Goal: Task Accomplishment & Management: Complete application form

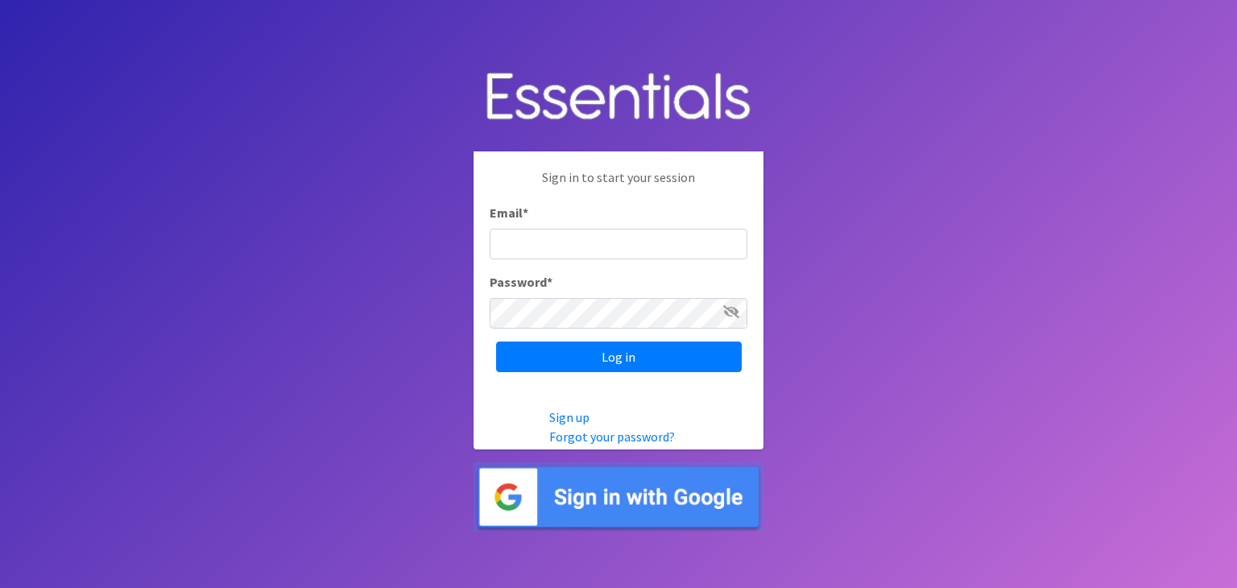
type input "[PERSON_NAME][EMAIL_ADDRESS][PERSON_NAME][DOMAIN_NAME]"
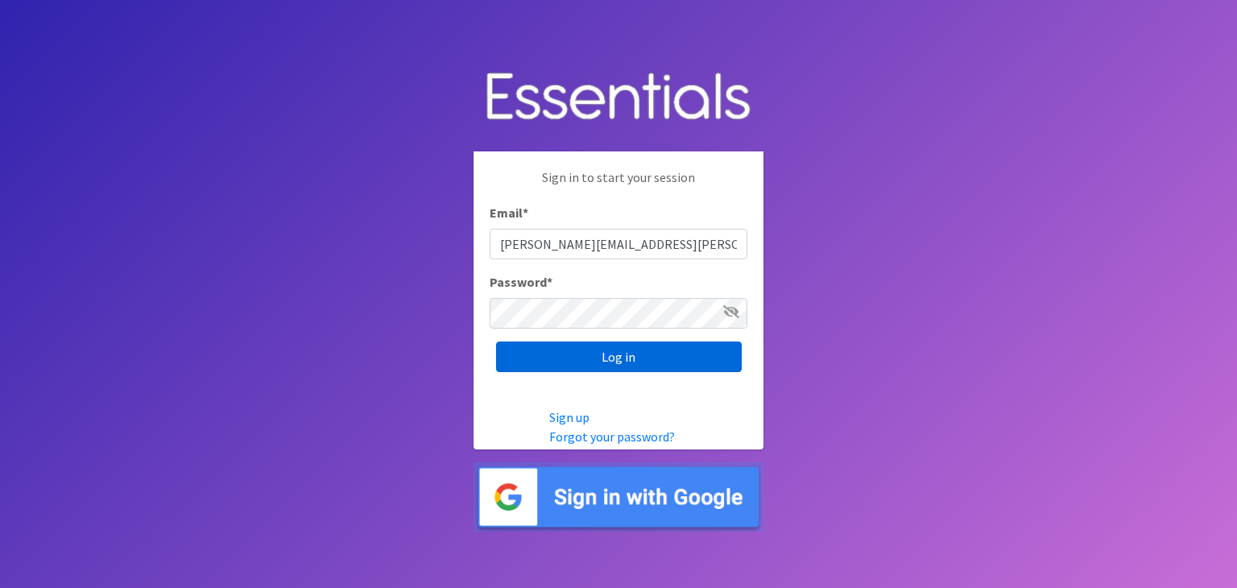
click at [567, 362] on input "Log in" at bounding box center [619, 357] width 246 height 31
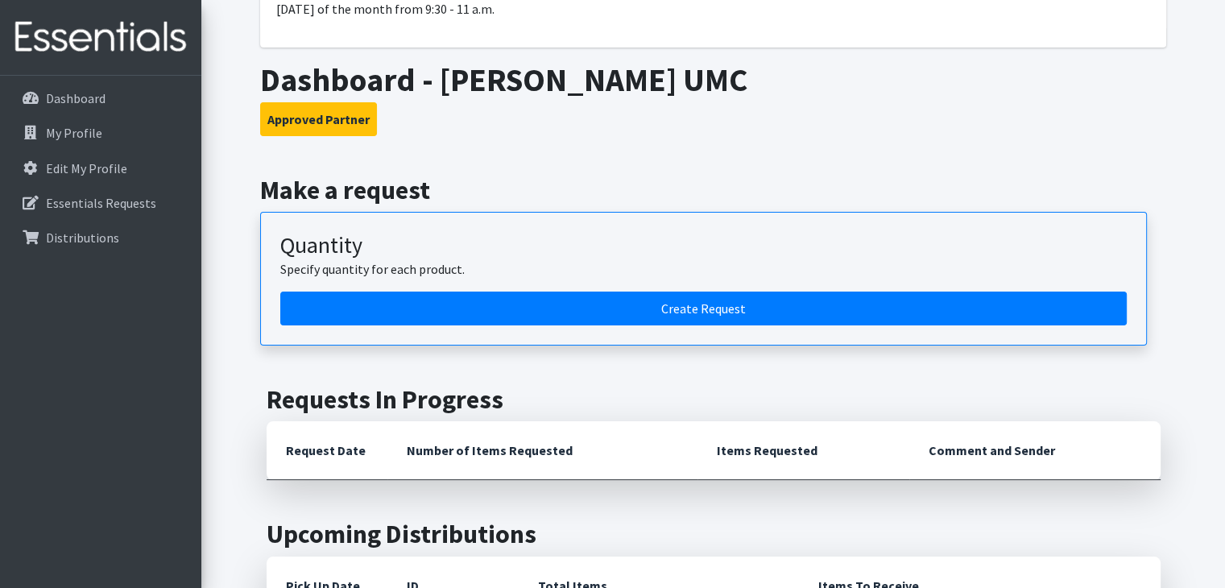
scroll to position [242, 0]
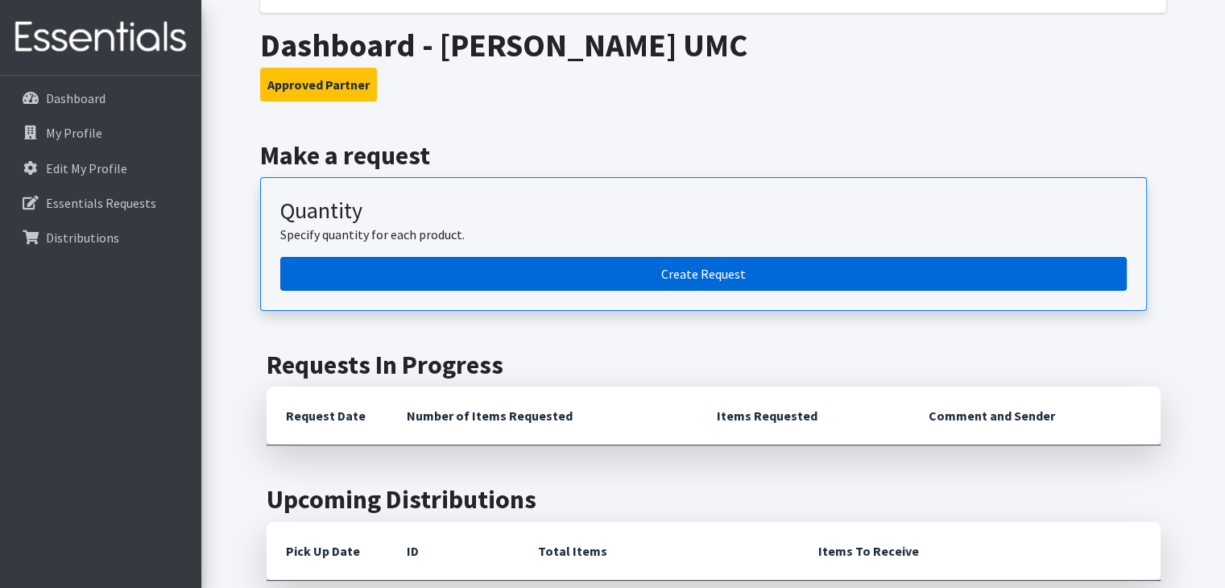
click at [740, 267] on link "Create Request" at bounding box center [703, 274] width 847 height 34
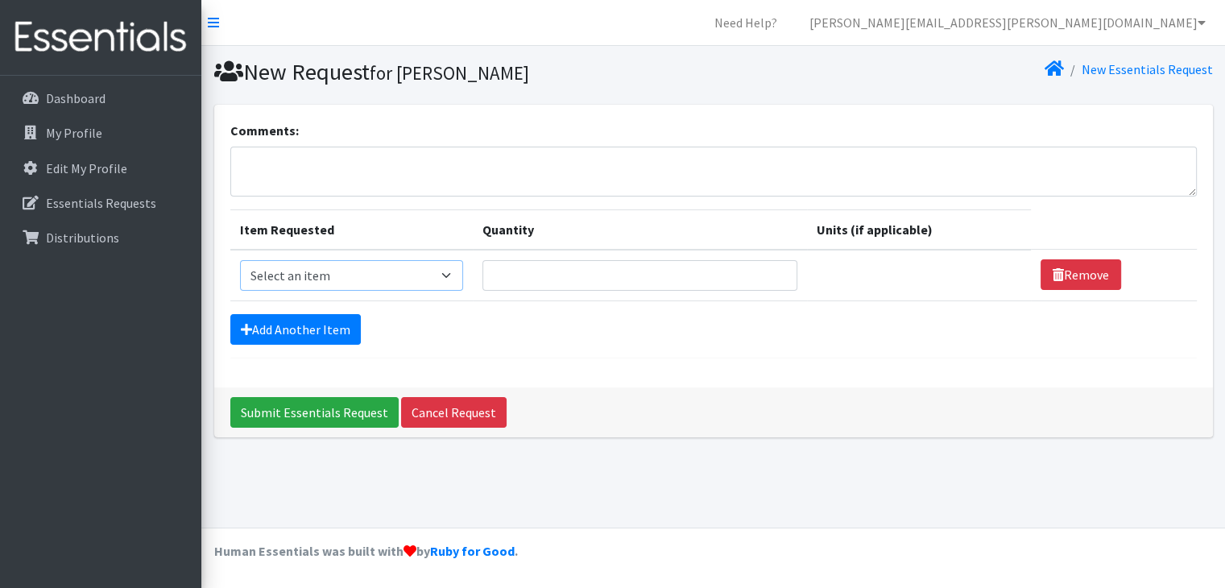
click at [450, 272] on select "Select an item Baby Wipes Diapers (Newborn). Diapers (Size 1) Diapers (Size 2) …" at bounding box center [351, 275] width 223 height 31
select select "15172"
click at [240, 260] on select "Select an item Baby Wipes Diapers (Newborn). Diapers (Size 1) Diapers (Size 2) …" at bounding box center [351, 275] width 223 height 31
type input "1"
click at [770, 268] on input "1" at bounding box center [639, 275] width 315 height 31
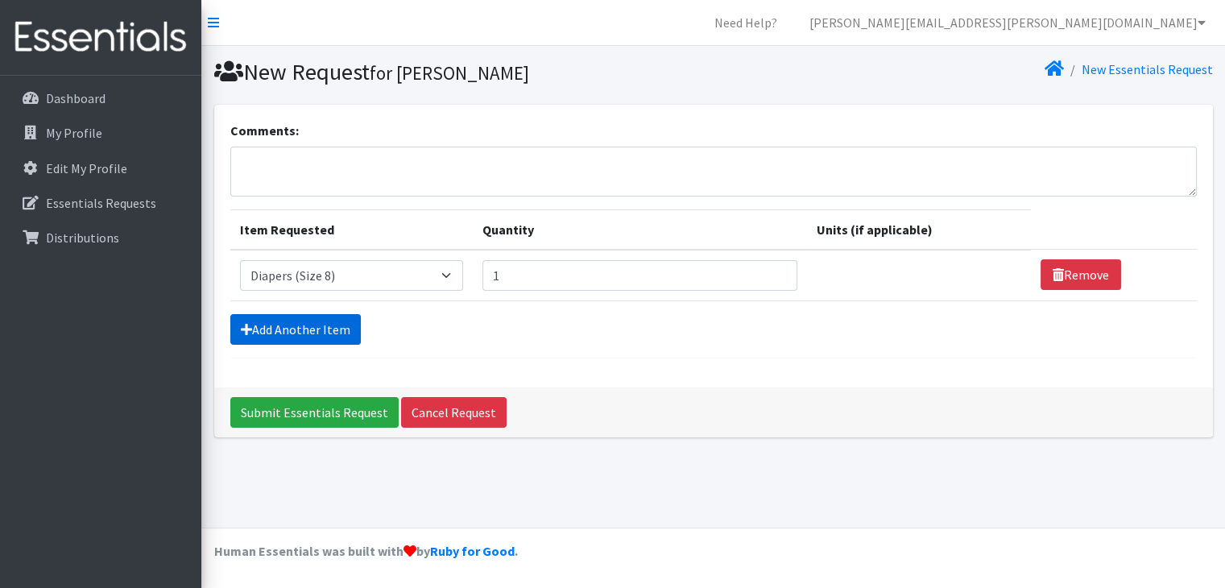
click at [329, 326] on link "Add Another Item" at bounding box center [295, 329] width 130 height 31
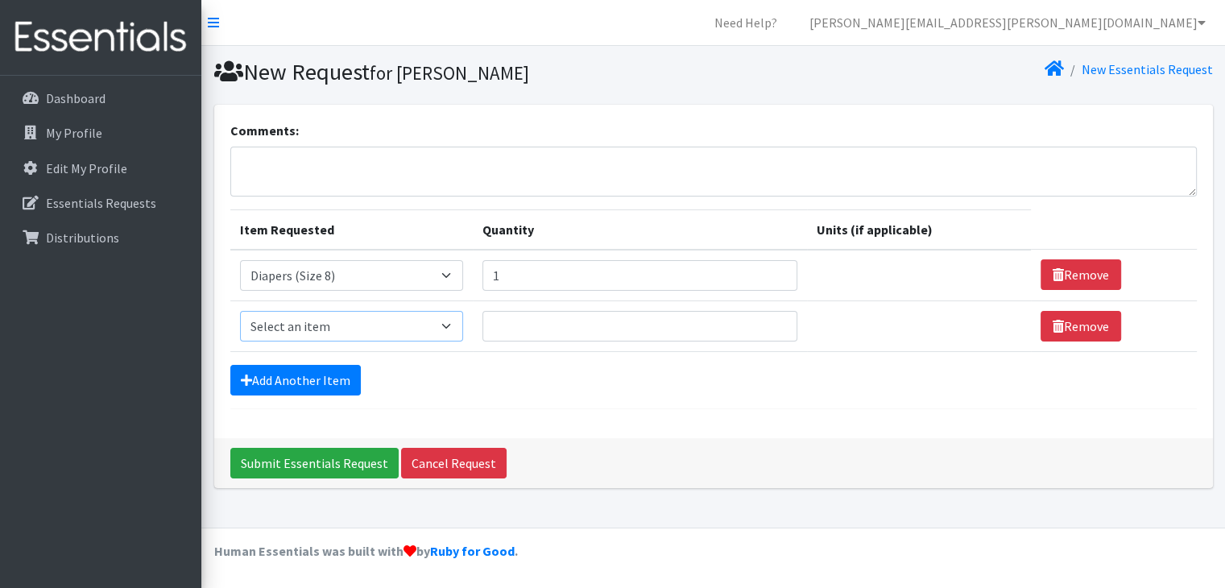
click at [457, 323] on select "Select an item Baby Wipes Diapers (Newborn). Diapers (Size 1) Diapers (Size 2) …" at bounding box center [351, 326] width 223 height 31
select select "14677"
click at [240, 311] on select "Select an item Baby Wipes Diapers (Newborn). Diapers (Size 1) Diapers (Size 2) …" at bounding box center [351, 326] width 223 height 31
type input "1"
click at [769, 319] on input "1" at bounding box center [639, 326] width 315 height 31
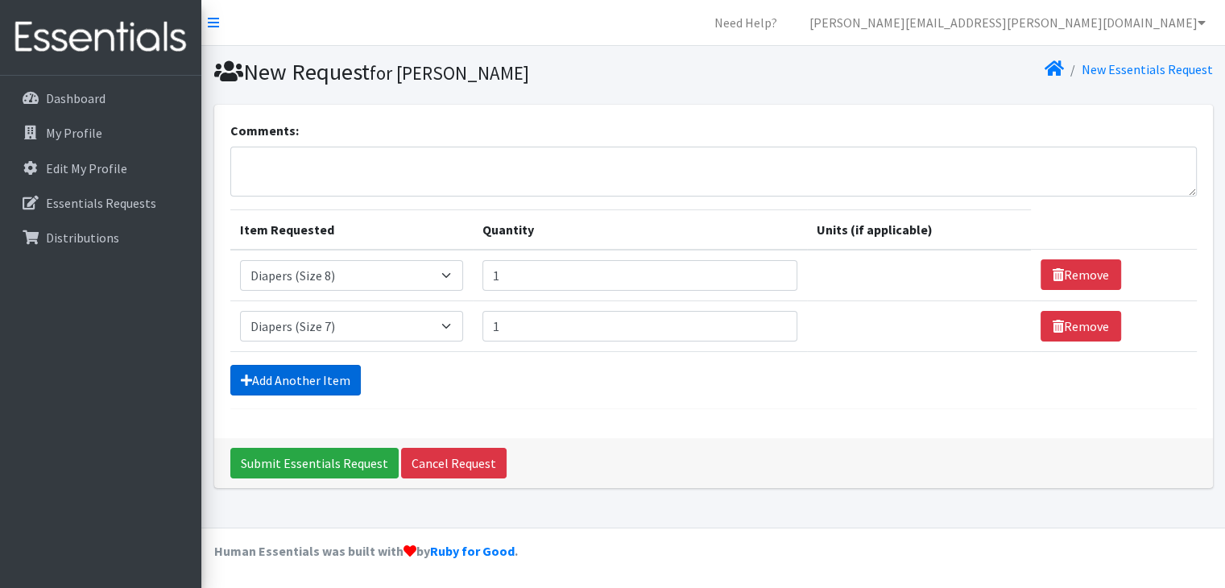
click at [321, 380] on link "Add Another Item" at bounding box center [295, 380] width 130 height 31
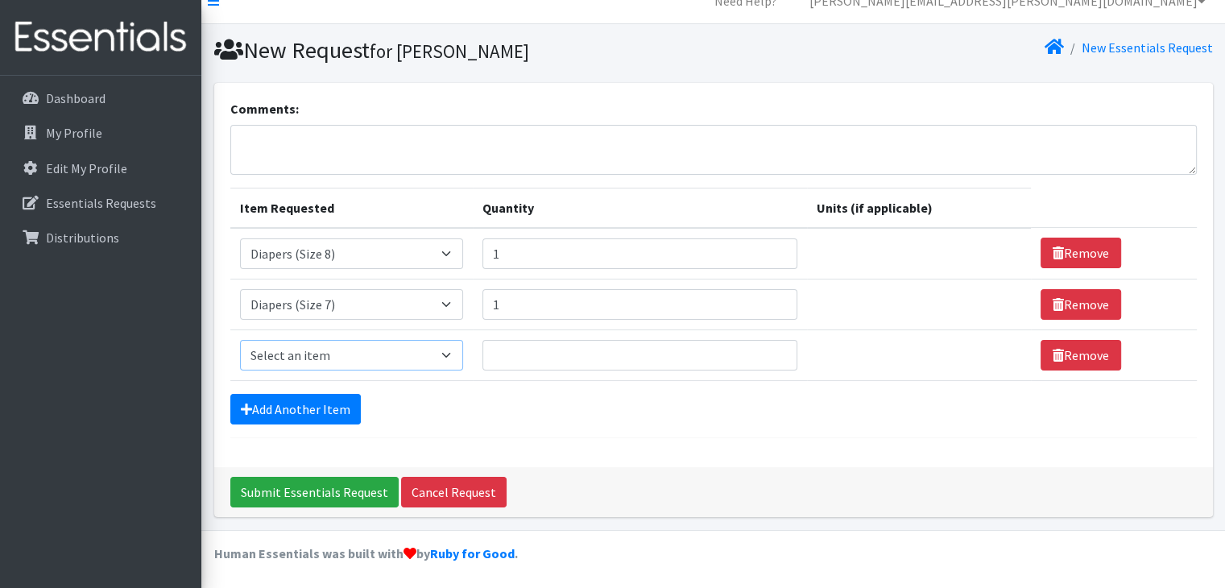
click at [454, 358] on select "Select an item Baby Wipes Diapers (Newborn). Diapers (Size 1) Diapers (Size 2) …" at bounding box center [351, 355] width 223 height 31
select select "11523"
click at [240, 340] on select "Select an item Baby Wipes Diapers (Newborn). Diapers (Size 1) Diapers (Size 2) …" at bounding box center [351, 355] width 223 height 31
click at [528, 355] on input "Quantity" at bounding box center [639, 355] width 315 height 31
type input "1"
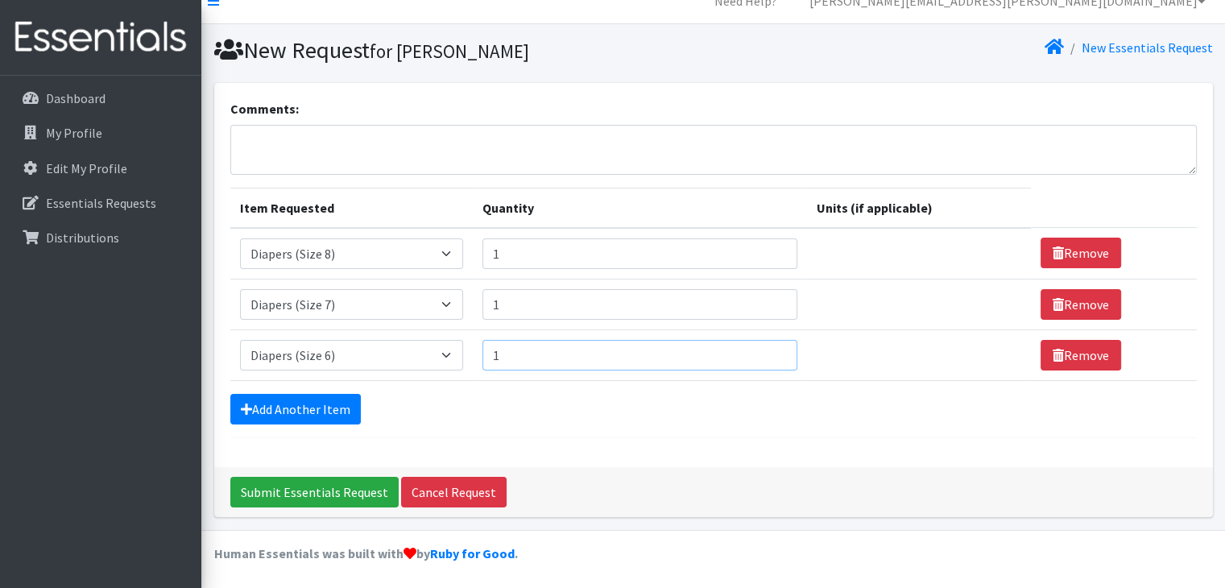
click at [772, 351] on input "1" at bounding box center [639, 355] width 315 height 31
click at [316, 401] on link "Add Another Item" at bounding box center [295, 409] width 130 height 31
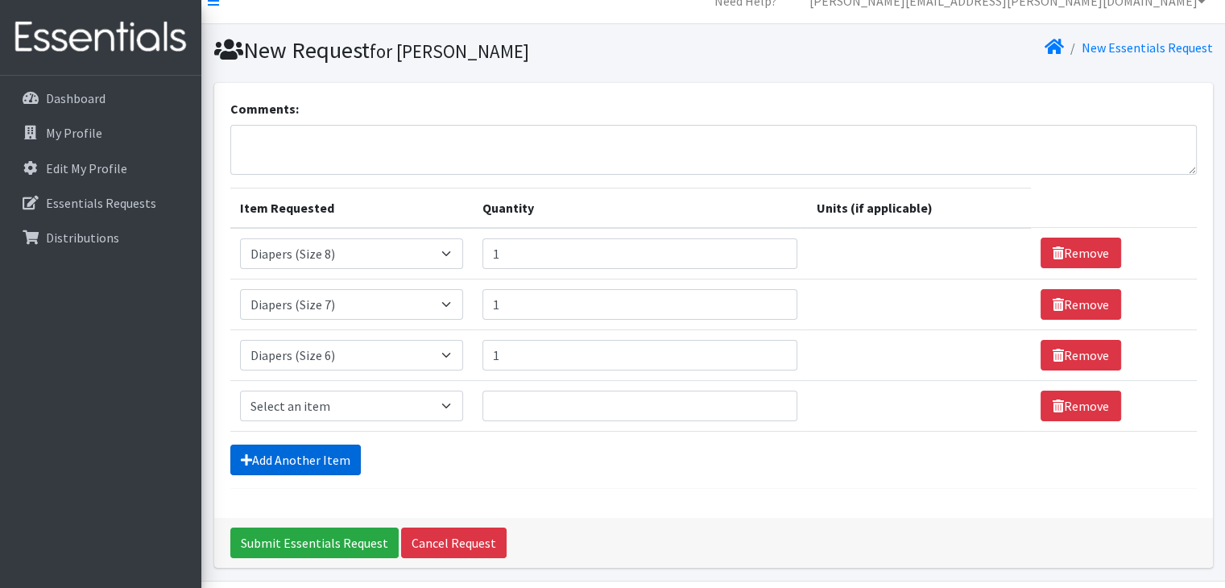
scroll to position [72, 0]
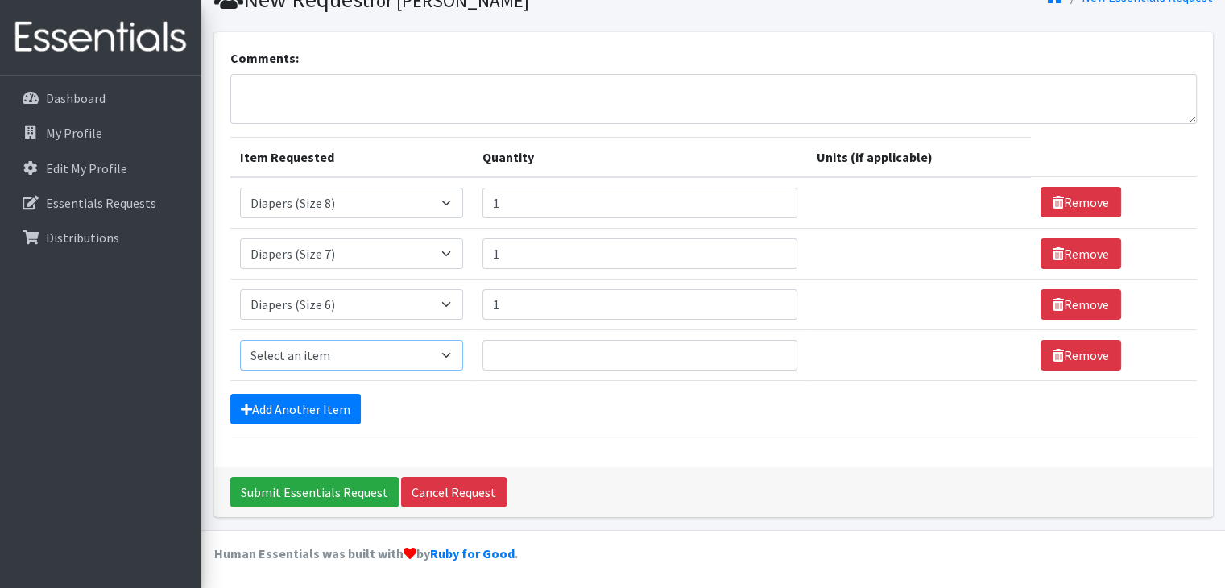
click at [452, 349] on select "Select an item Baby Wipes Diapers (Newborn). Diapers (Size 1) Diapers (Size 2) …" at bounding box center [351, 355] width 223 height 31
select select "11539"
click at [240, 340] on select "Select an item Baby Wipes Diapers (Newborn). Diapers (Size 1) Diapers (Size 2) …" at bounding box center [351, 355] width 223 height 31
click at [574, 352] on input "Quantity" at bounding box center [639, 355] width 315 height 31
type input "1"
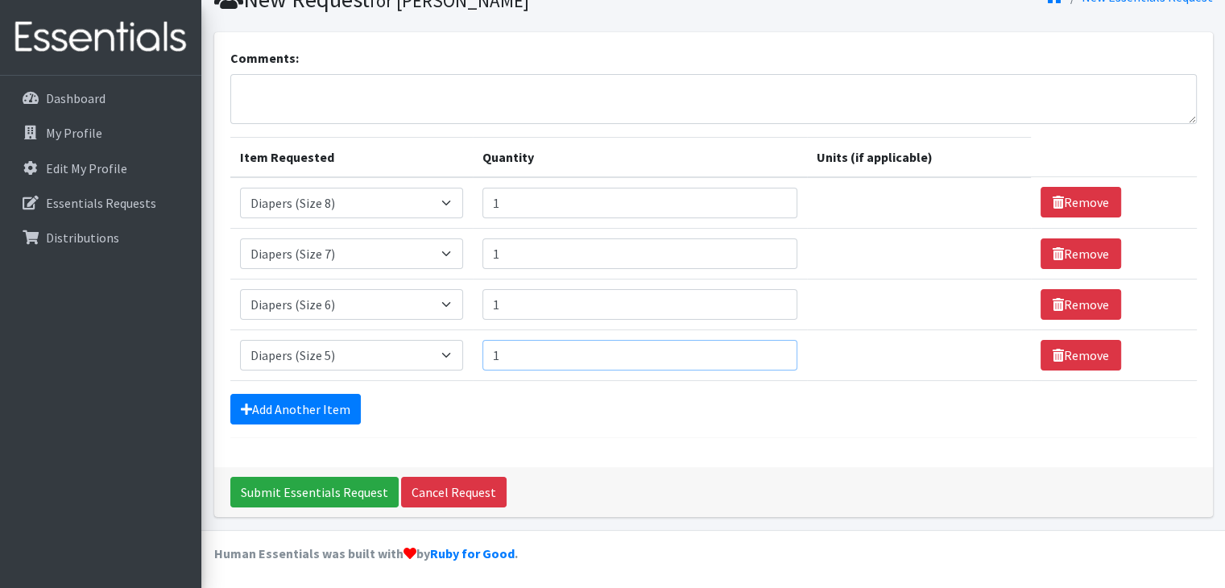
click at [772, 347] on input "1" at bounding box center [639, 355] width 315 height 31
click at [319, 399] on link "Add Another Item" at bounding box center [295, 409] width 130 height 31
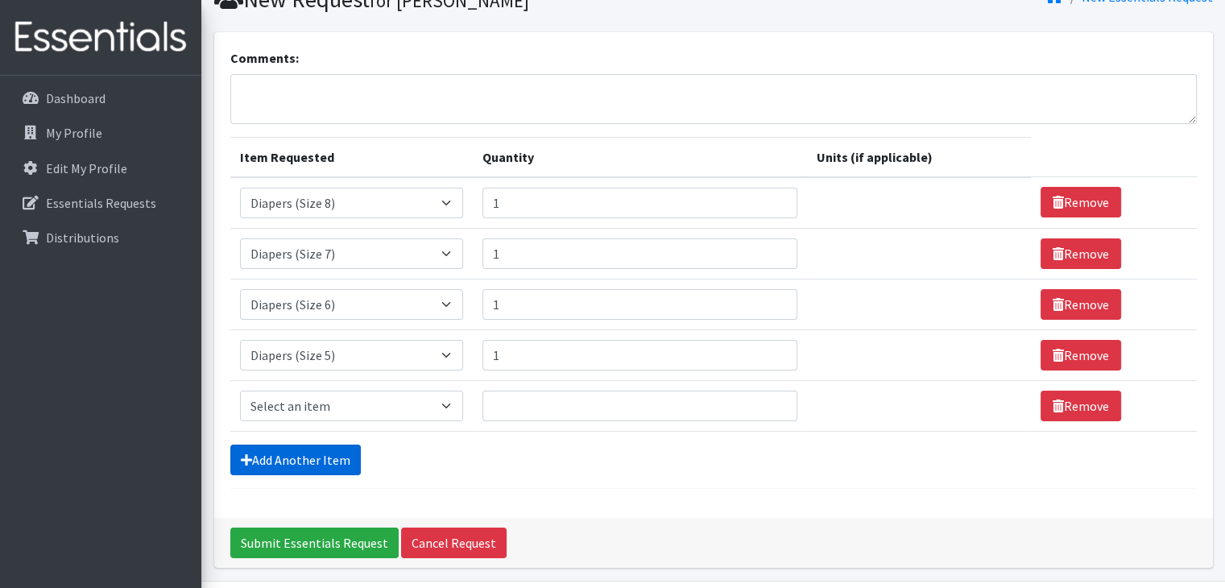
scroll to position [122, 0]
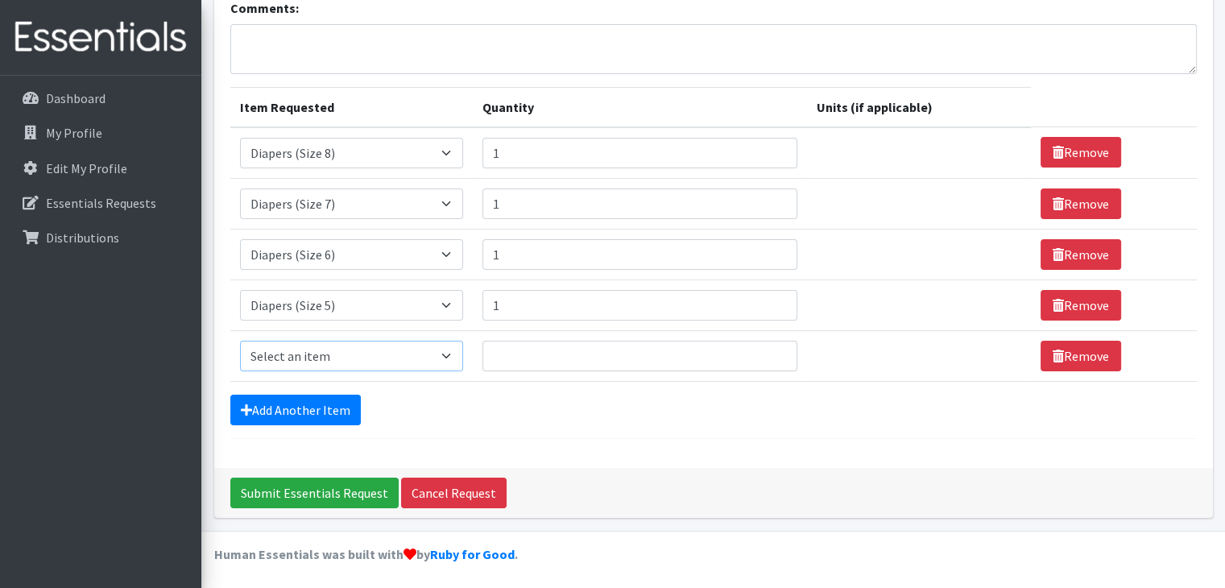
click at [448, 353] on select "Select an item Baby Wipes Diapers (Newborn). Diapers (Size 1) Diapers (Size 2) …" at bounding box center [351, 356] width 223 height 31
select select "11547"
click at [240, 341] on select "Select an item Baby Wipes Diapers (Newborn). Diapers (Size 1) Diapers (Size 2) …" at bounding box center [351, 356] width 223 height 31
type input "1"
click at [769, 348] on input "1" at bounding box center [639, 356] width 315 height 31
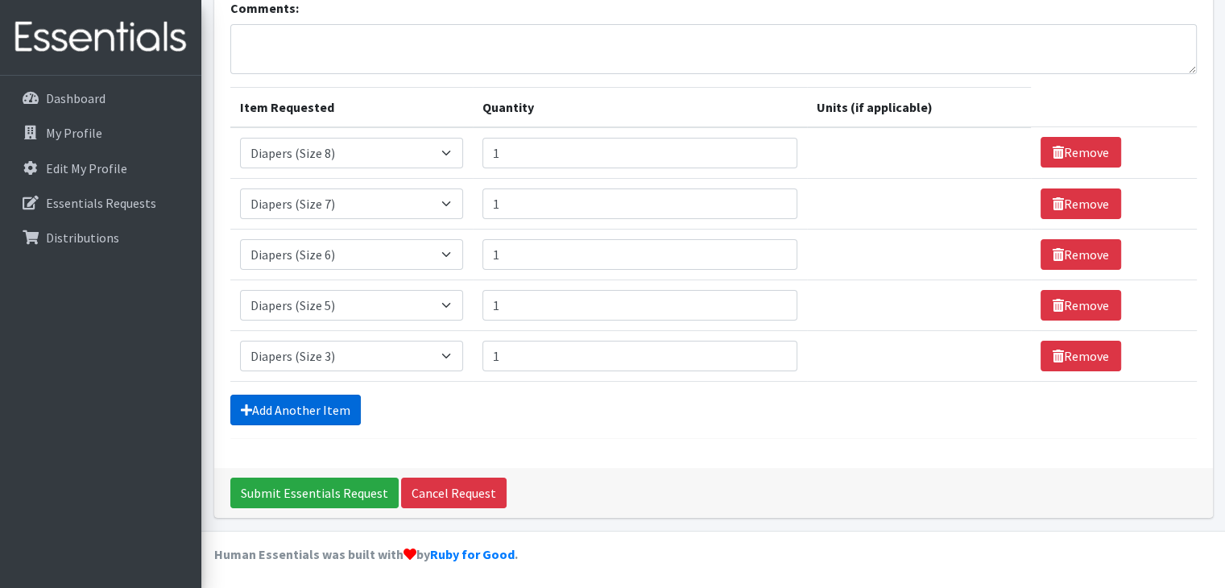
click at [330, 400] on link "Add Another Item" at bounding box center [295, 410] width 130 height 31
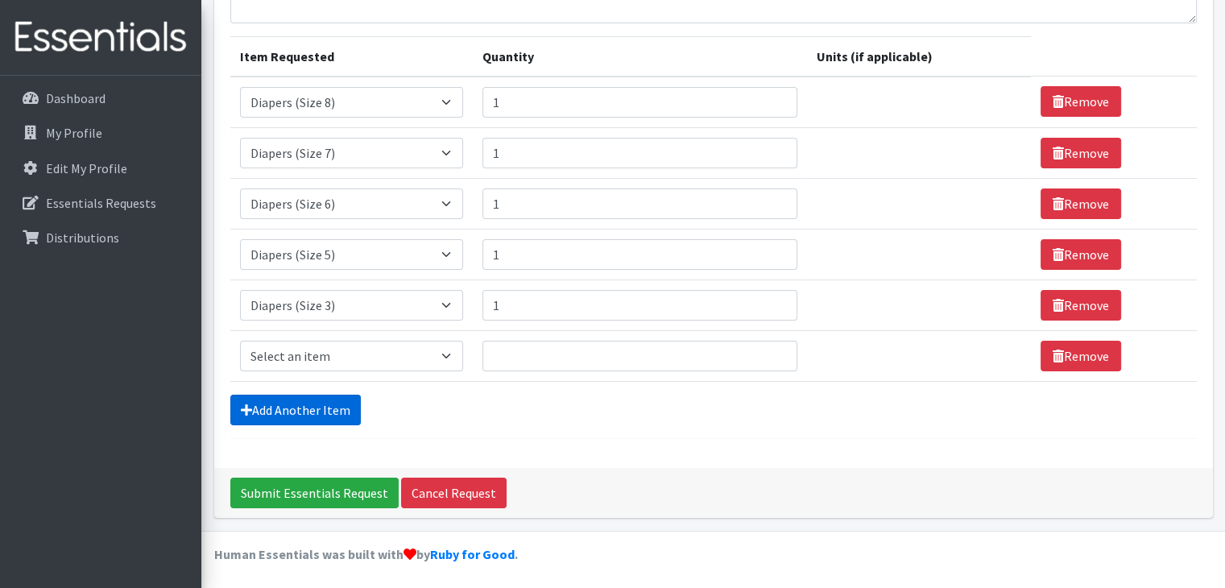
scroll to position [174, 0]
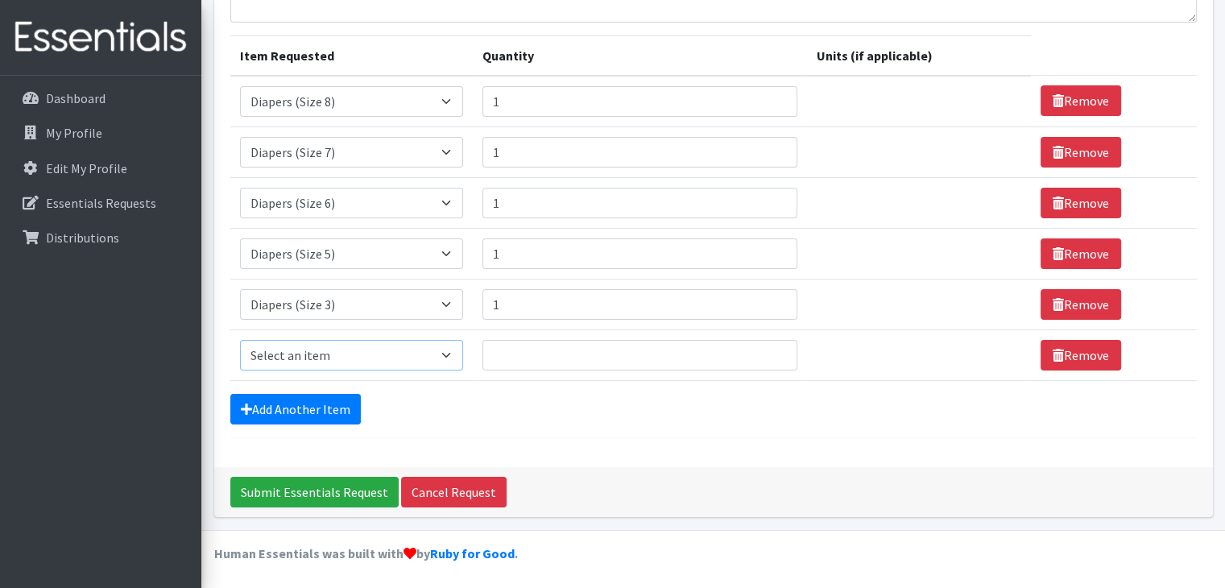
click at [446, 352] on select "Select an item Baby Wipes Diapers (Newborn). Diapers (Size 1) Diapers (Size 2) …" at bounding box center [351, 355] width 223 height 31
select select "11544"
click at [240, 340] on select "Select an item Baby Wipes Diapers (Newborn). Diapers (Size 1) Diapers (Size 2) …" at bounding box center [351, 355] width 223 height 31
type input "1"
click at [773, 346] on input "1" at bounding box center [639, 355] width 315 height 31
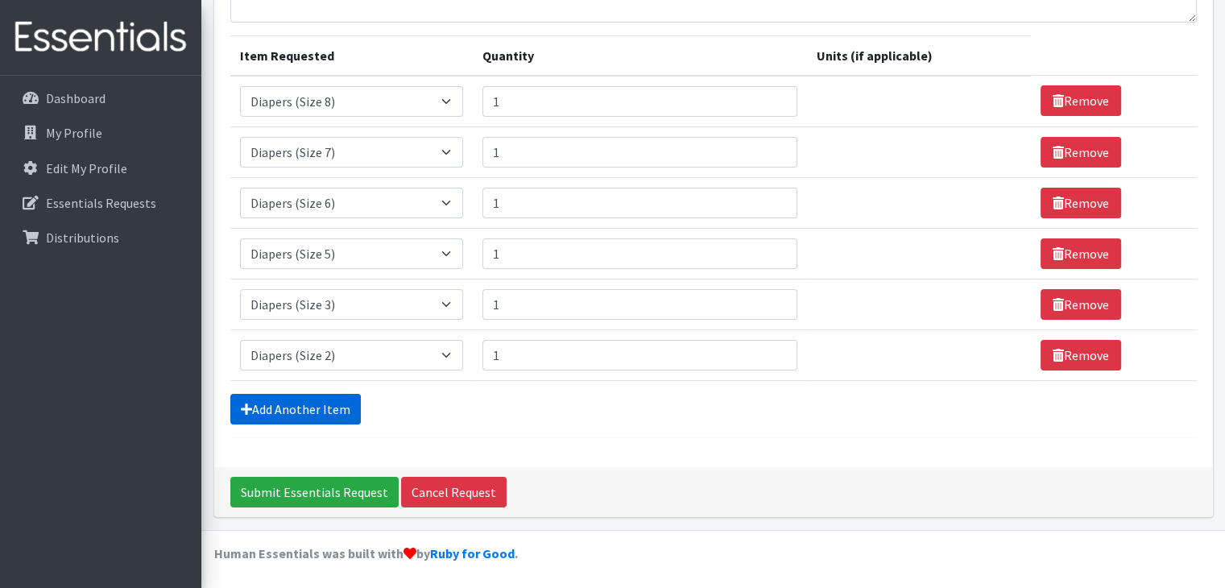
click at [281, 410] on link "Add Another Item" at bounding box center [295, 409] width 130 height 31
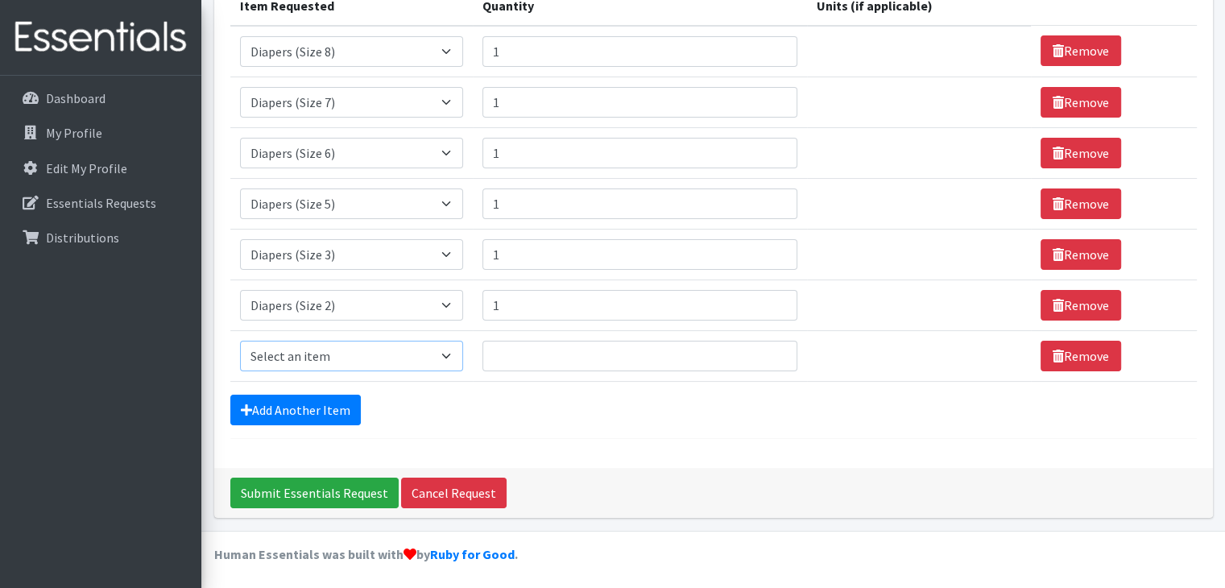
click at [458, 354] on select "Select an item Baby Wipes Diapers (Newborn). Diapers (Size 1) Diapers (Size 2) …" at bounding box center [351, 356] width 223 height 31
select select "14678"
click at [240, 341] on select "Select an item Baby Wipes Diapers (Newborn). Diapers (Size 1) Diapers (Size 2) …" at bounding box center [351, 356] width 223 height 31
click at [773, 349] on input "1" at bounding box center [639, 356] width 315 height 31
click at [773, 349] on input "2" at bounding box center [639, 356] width 315 height 31
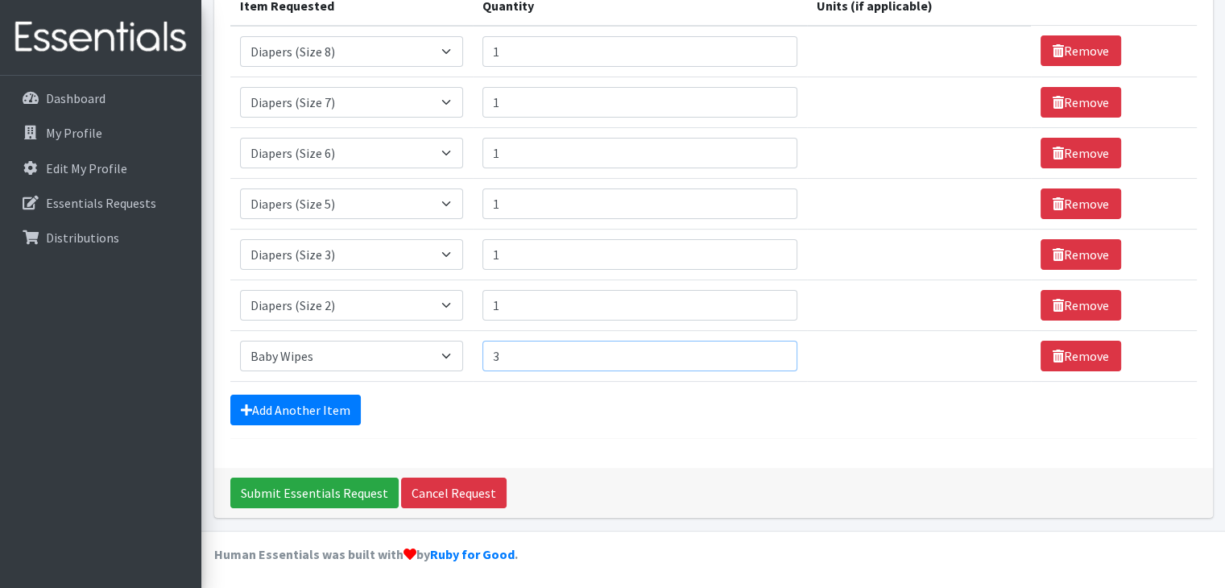
click at [773, 349] on input "3" at bounding box center [639, 356] width 315 height 31
click at [773, 349] on input "4" at bounding box center [639, 356] width 315 height 31
click at [773, 349] on input "5" at bounding box center [639, 356] width 315 height 31
click at [773, 349] on input "6" at bounding box center [639, 356] width 315 height 31
click at [773, 349] on input "7" at bounding box center [639, 356] width 315 height 31
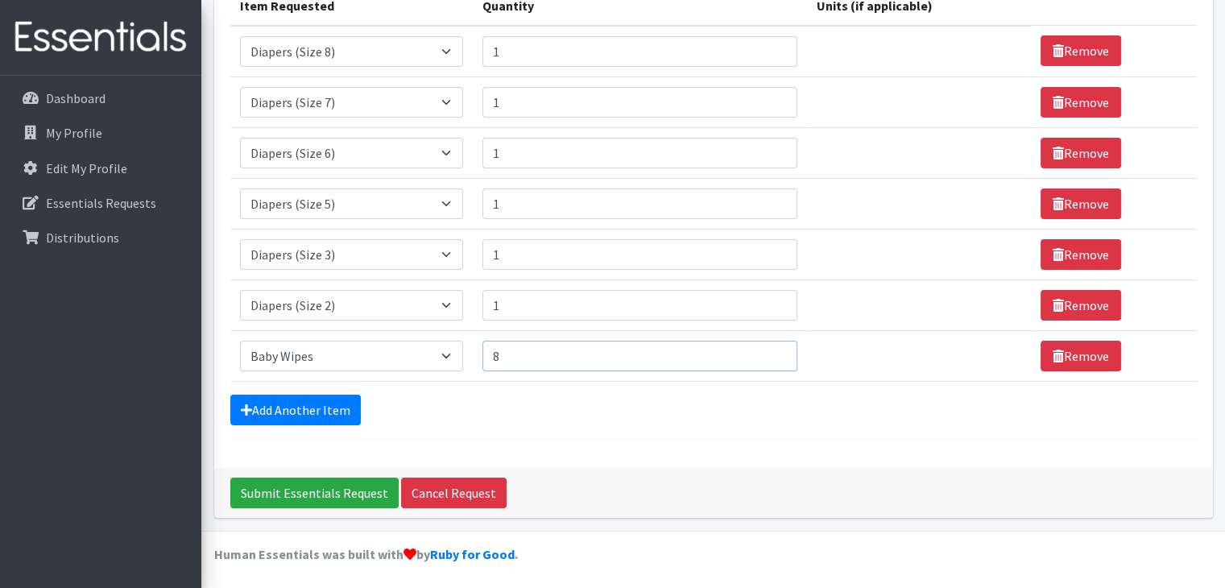
click at [773, 349] on input "8" at bounding box center [639, 356] width 315 height 31
click at [773, 349] on input "9" at bounding box center [639, 356] width 315 height 31
click at [773, 349] on input "10" at bounding box center [639, 356] width 315 height 31
click at [773, 349] on input "11" at bounding box center [639, 356] width 315 height 31
click at [773, 349] on input "12" at bounding box center [639, 356] width 315 height 31
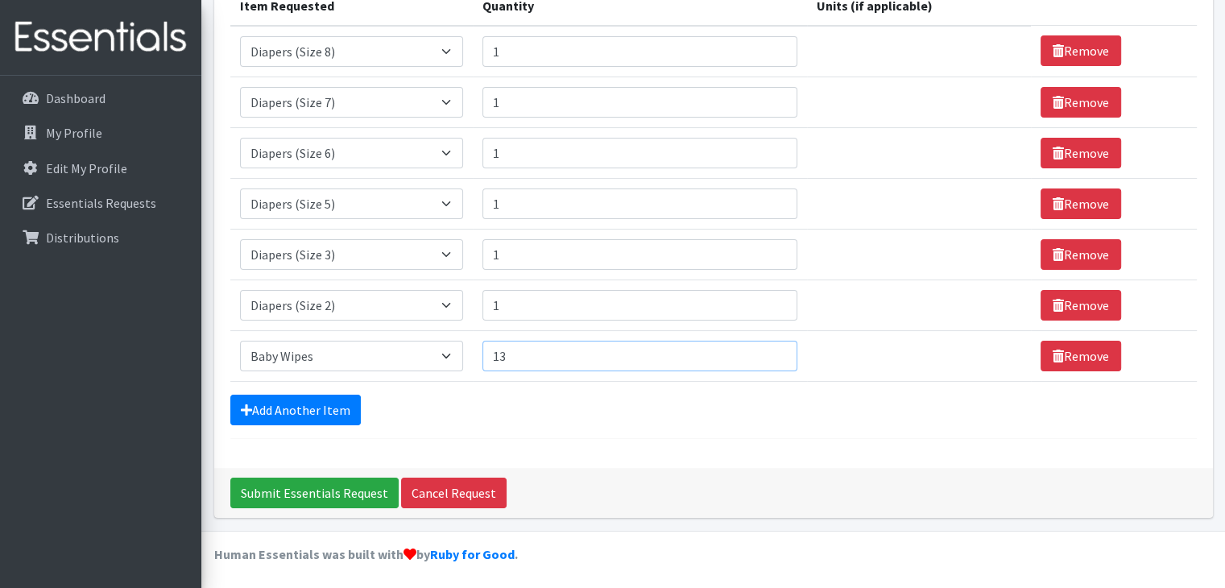
click at [773, 349] on input "13" at bounding box center [639, 356] width 315 height 31
click at [773, 349] on input "14" at bounding box center [639, 356] width 315 height 31
click at [773, 349] on input "15" at bounding box center [639, 356] width 315 height 31
click at [773, 349] on input "16" at bounding box center [639, 356] width 315 height 31
click at [773, 349] on input "17" at bounding box center [639, 356] width 315 height 31
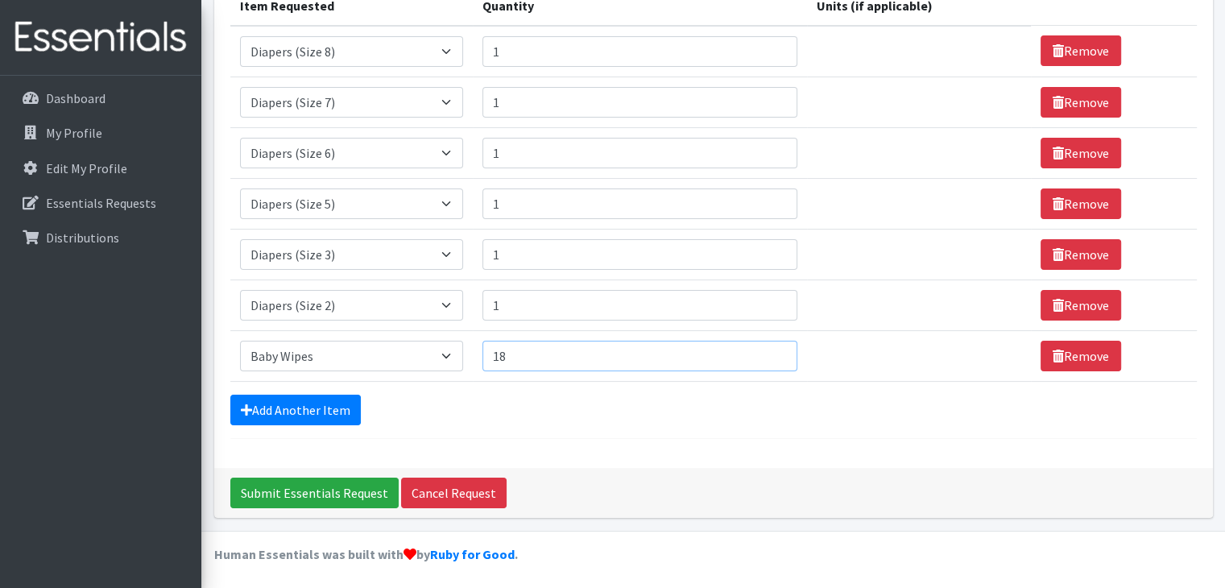
click at [773, 349] on input "18" at bounding box center [639, 356] width 315 height 31
click at [773, 349] on input "19" at bounding box center [639, 356] width 315 height 31
click at [773, 349] on input "20" at bounding box center [639, 356] width 315 height 31
click at [773, 349] on input "21" at bounding box center [639, 356] width 315 height 31
click at [773, 349] on input "22" at bounding box center [639, 356] width 315 height 31
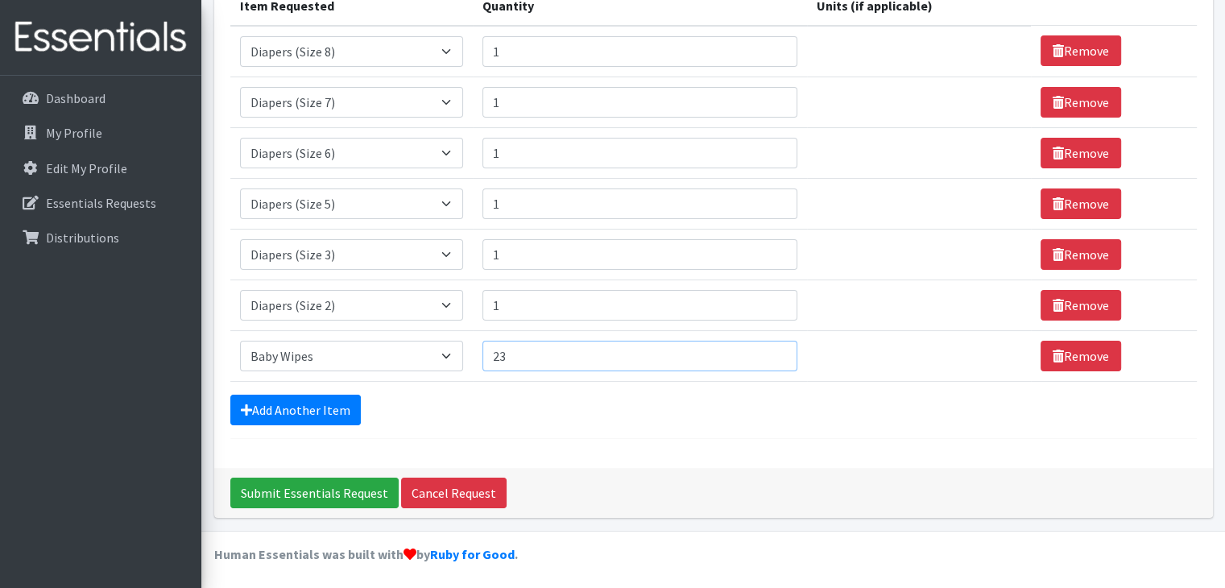
click at [773, 349] on input "23" at bounding box center [639, 356] width 315 height 31
click at [773, 349] on input "24" at bounding box center [639, 356] width 315 height 31
type input "25"
click at [773, 349] on input "25" at bounding box center [639, 356] width 315 height 31
click at [771, 296] on input "2" at bounding box center [639, 305] width 315 height 31
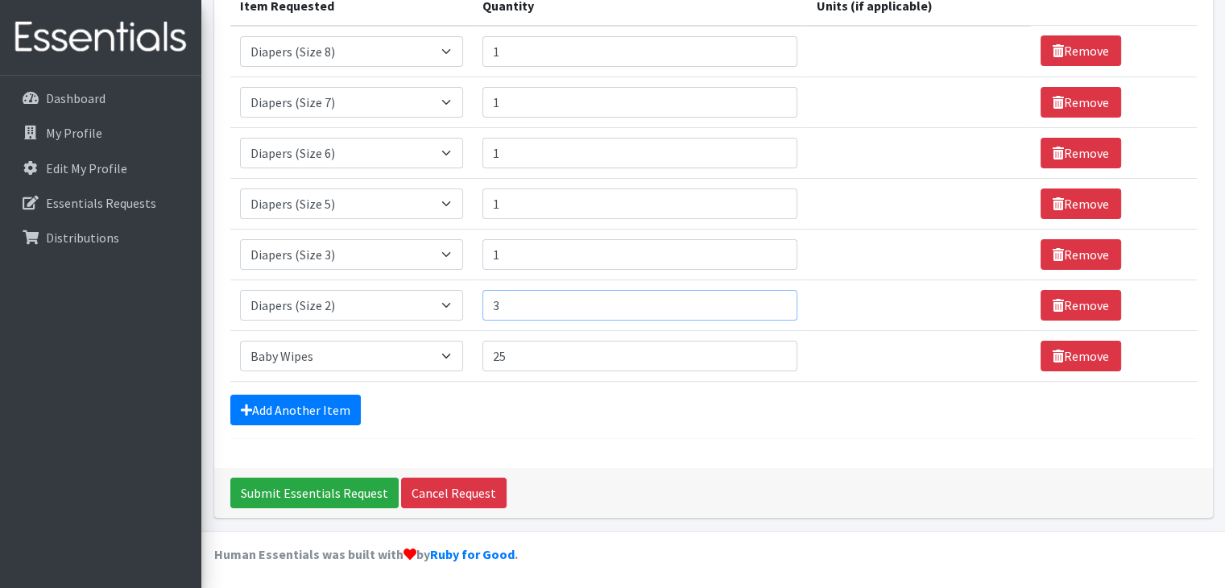
click at [771, 296] on input "3" at bounding box center [639, 305] width 315 height 31
type input "4"
click at [771, 296] on input "4" at bounding box center [639, 305] width 315 height 31
type input "2"
click at [772, 248] on input "2" at bounding box center [639, 254] width 315 height 31
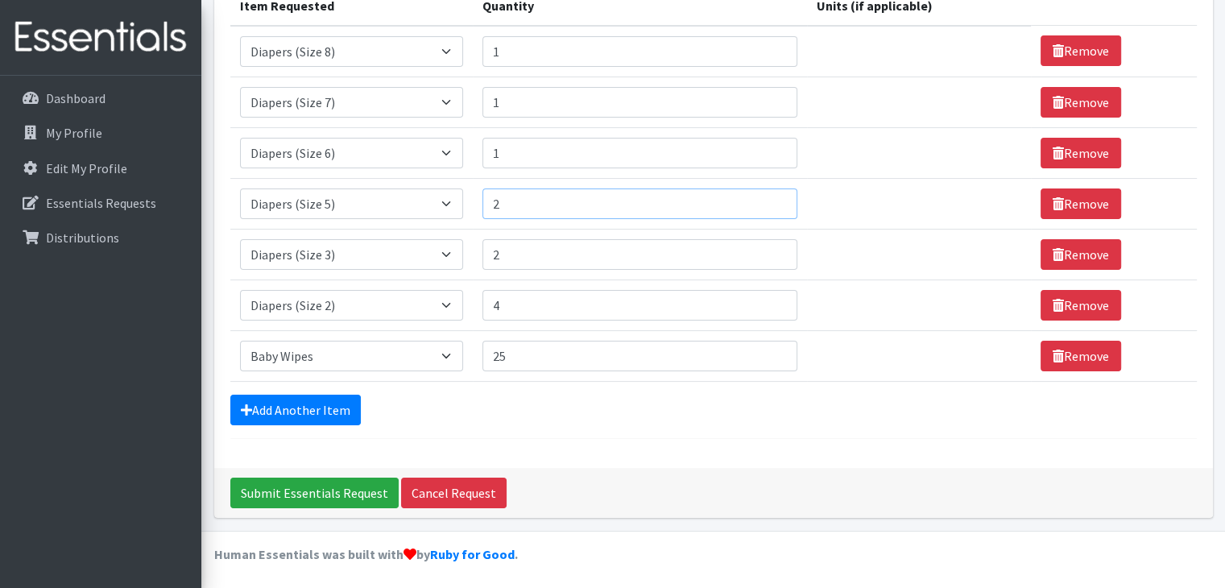
click at [772, 195] on input "2" at bounding box center [639, 203] width 315 height 31
click at [772, 195] on input "3" at bounding box center [639, 203] width 315 height 31
click at [772, 195] on input "4" at bounding box center [639, 203] width 315 height 31
type input "5"
click at [772, 195] on input "5" at bounding box center [639, 203] width 315 height 31
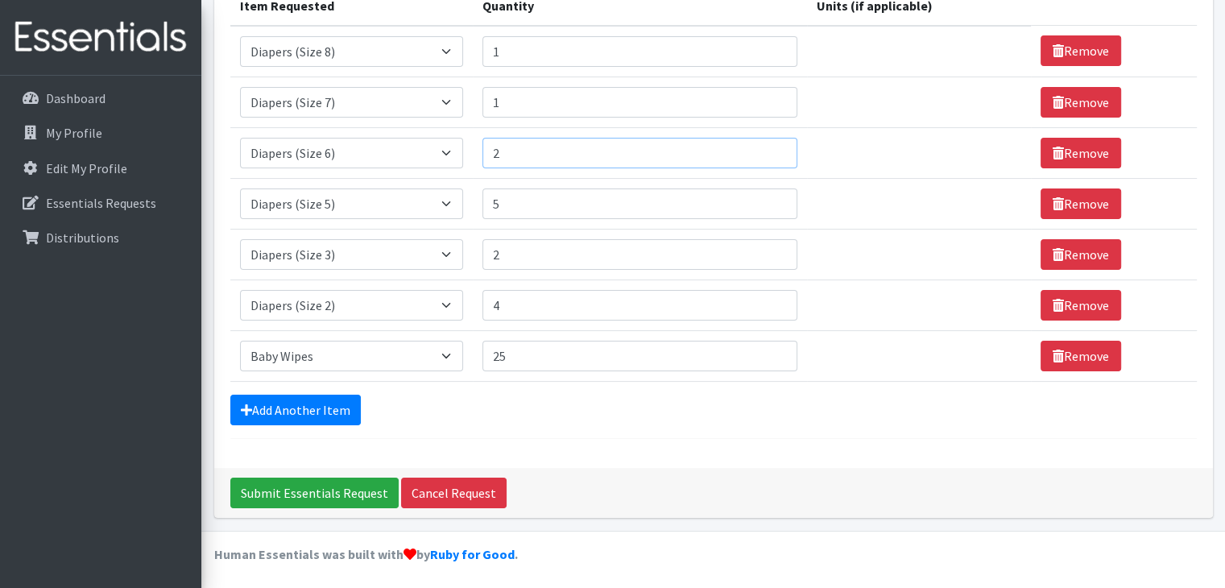
click at [772, 148] on input "2" at bounding box center [639, 153] width 315 height 31
click at [772, 148] on input "3" at bounding box center [639, 153] width 315 height 31
click at [772, 148] on input "4" at bounding box center [639, 153] width 315 height 31
type input "5"
click at [772, 148] on input "5" at bounding box center [639, 153] width 315 height 31
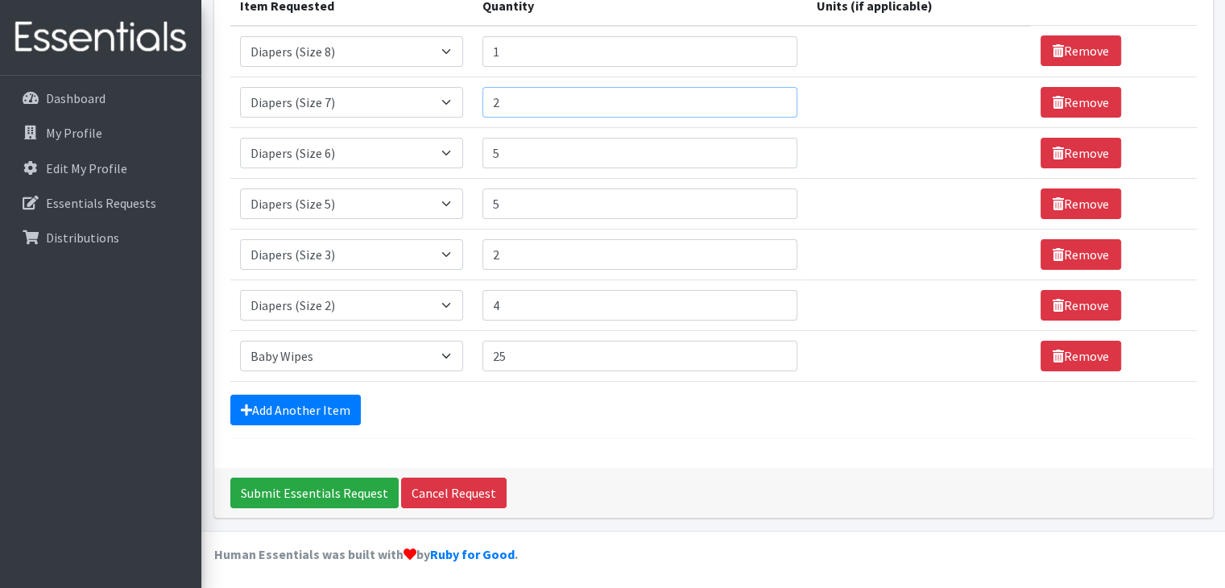
click at [771, 97] on input "2" at bounding box center [639, 102] width 315 height 31
type input "3"
click at [771, 97] on input "3" at bounding box center [639, 102] width 315 height 31
type input "2"
click at [772, 44] on input "2" at bounding box center [639, 51] width 315 height 31
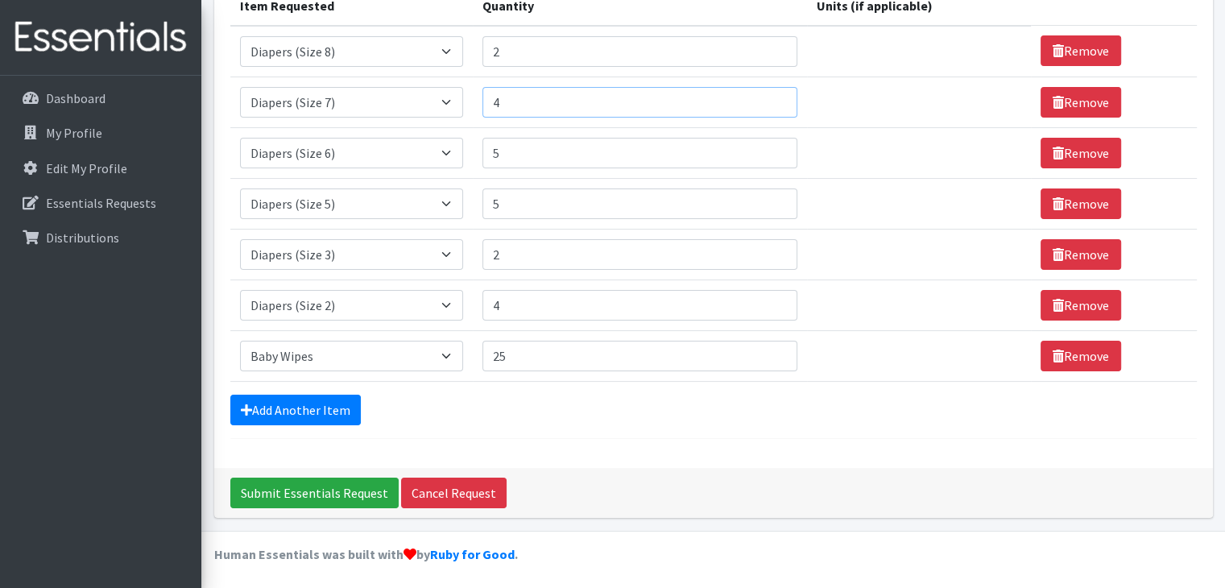
type input "4"
click at [770, 97] on input "4" at bounding box center [639, 102] width 315 height 31
type input "6"
click at [772, 147] on input "6" at bounding box center [639, 153] width 315 height 31
type input "6"
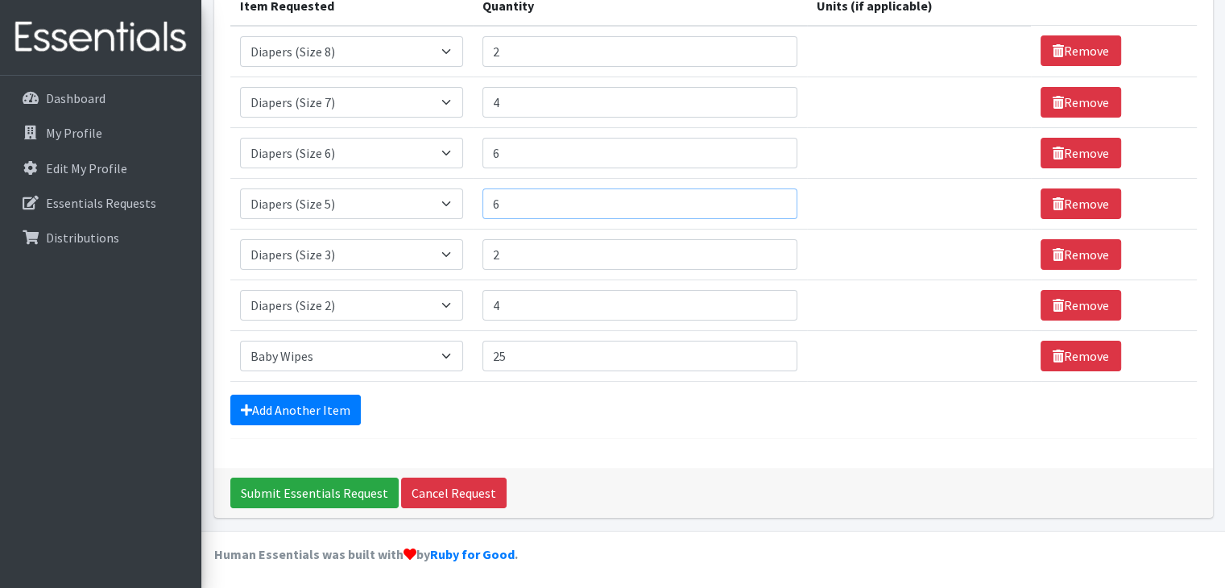
click at [775, 197] on input "6" at bounding box center [639, 203] width 315 height 31
type input "3"
click at [772, 249] on input "3" at bounding box center [639, 254] width 315 height 31
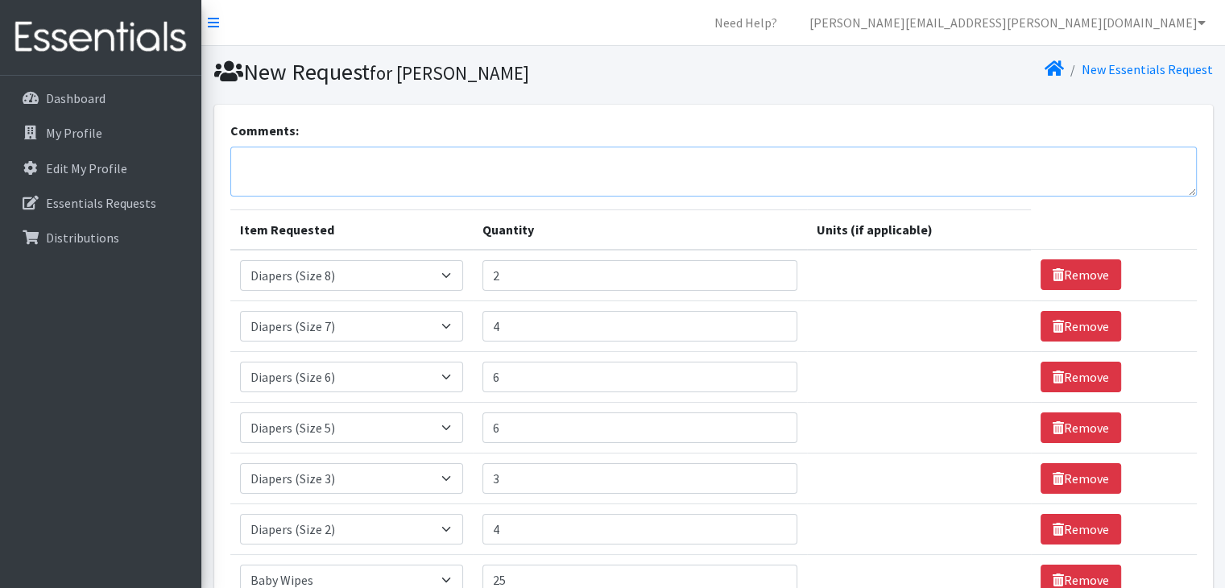
click at [257, 162] on textarea "Comments:" at bounding box center [713, 172] width 967 height 50
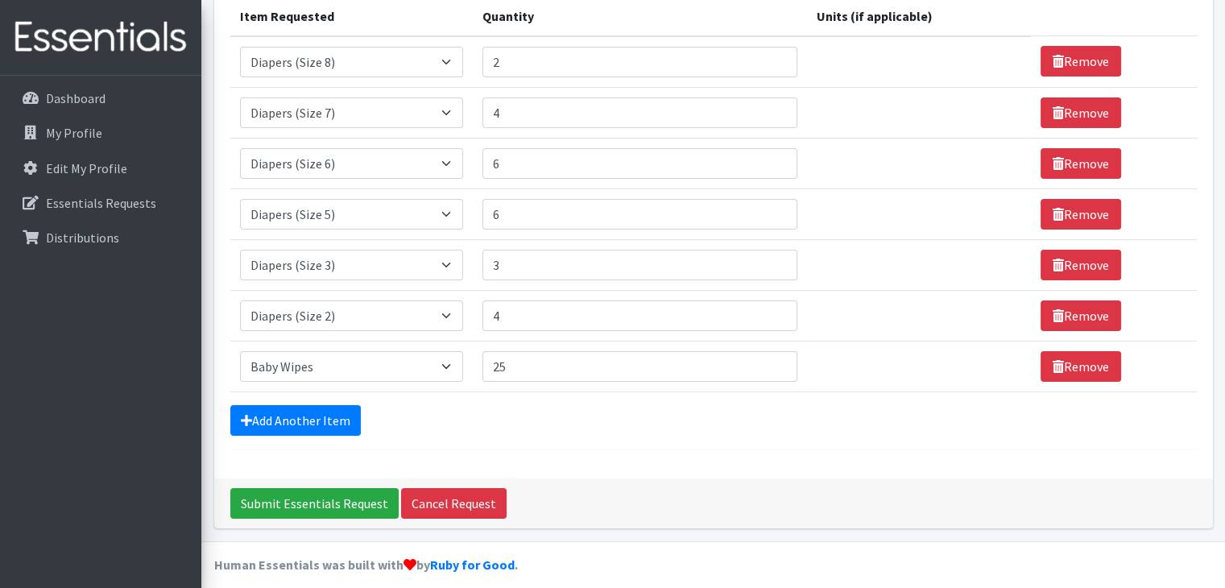
scroll to position [224, 0]
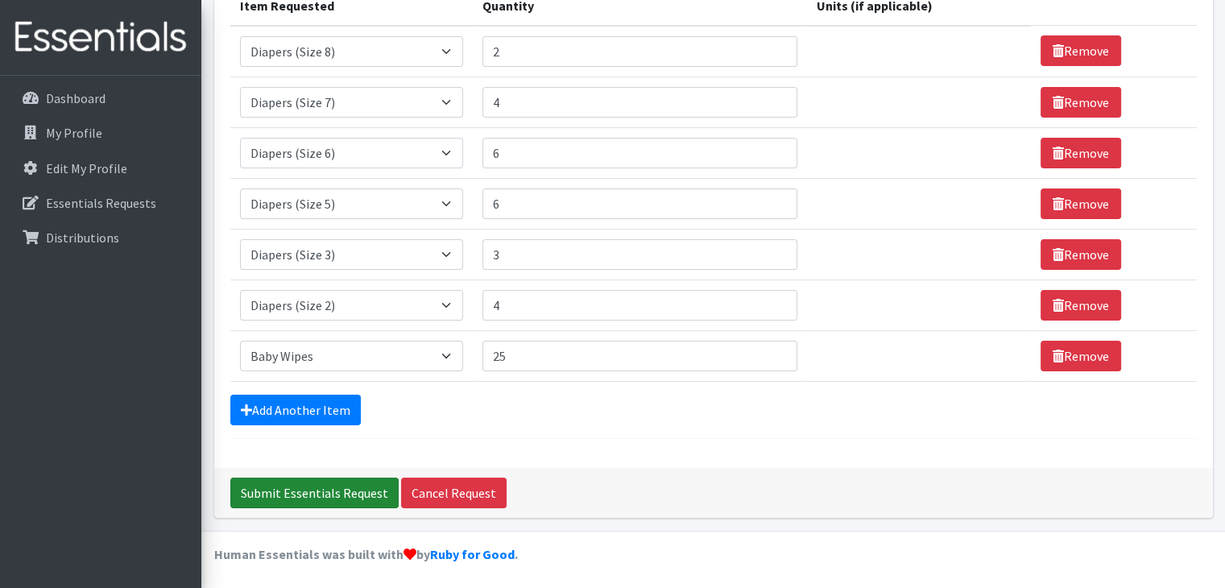
type textarea "Could always use [MEDICAL_DATA], lotion if you have any:)"
click at [359, 489] on input "Submit Essentials Request" at bounding box center [314, 493] width 168 height 31
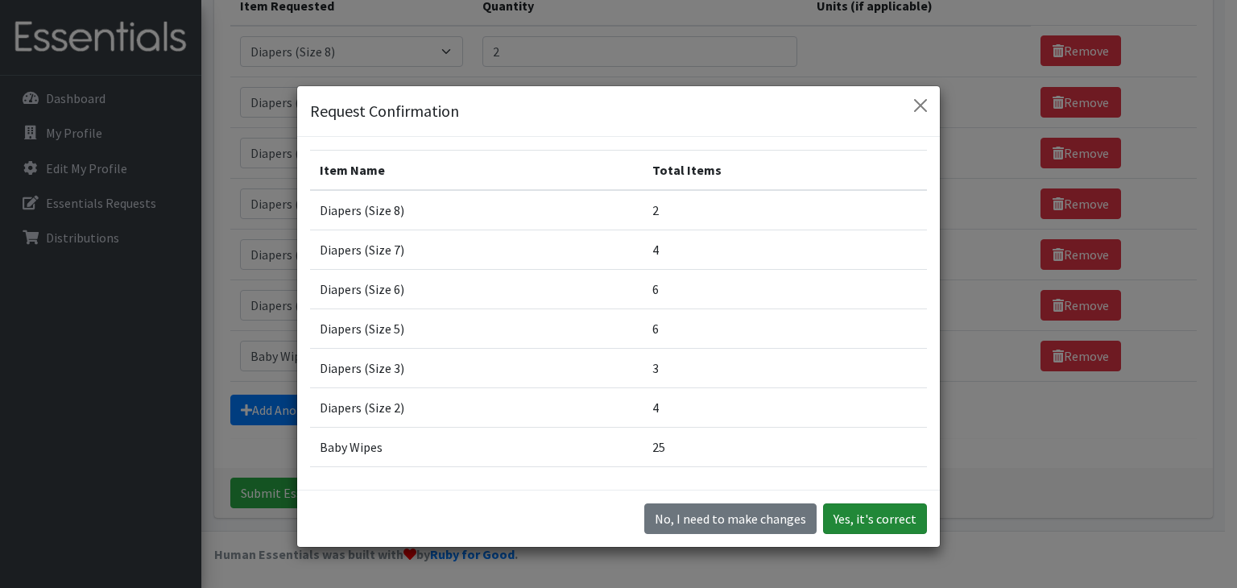
click at [870, 520] on button "Yes, it's correct" at bounding box center [875, 518] width 104 height 31
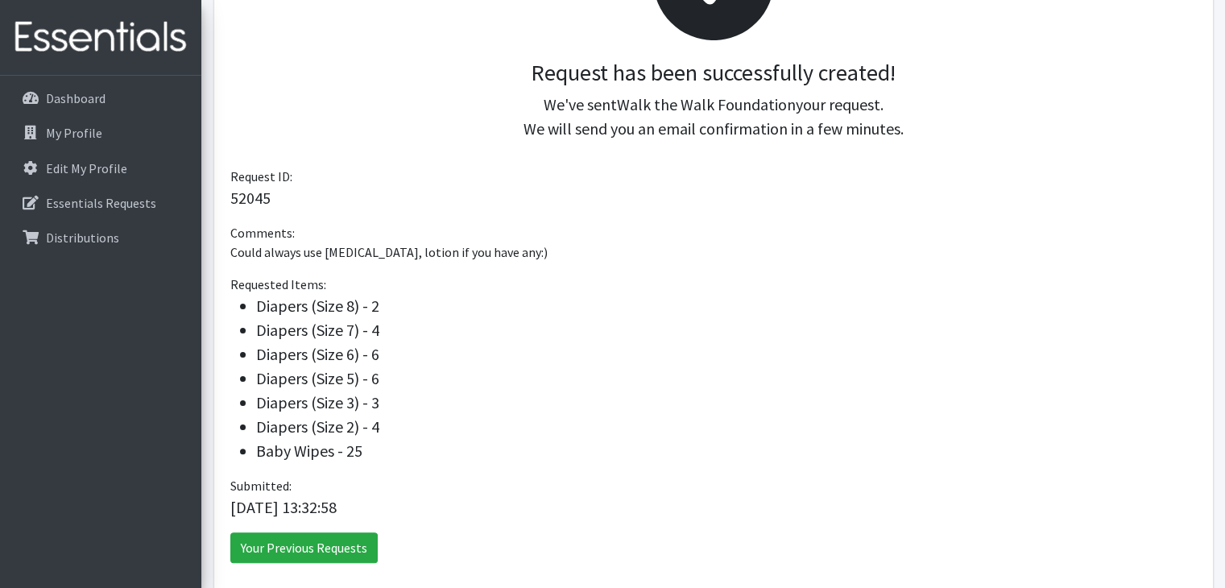
scroll to position [400, 0]
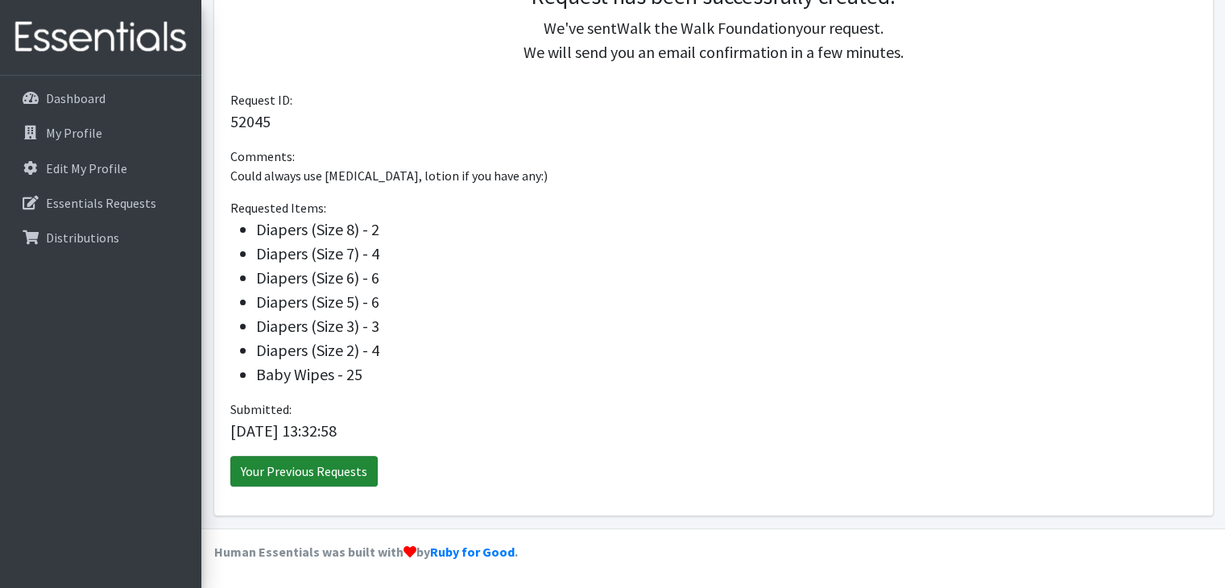
click at [300, 469] on link "Your Previous Requests" at bounding box center [303, 471] width 147 height 31
